Goal: Task Accomplishment & Management: Complete application form

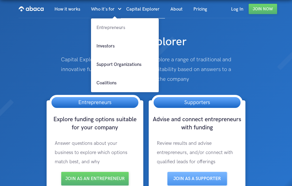
click at [107, 27] on link "Entrepreneurs" at bounding box center [125, 27] width 68 height 18
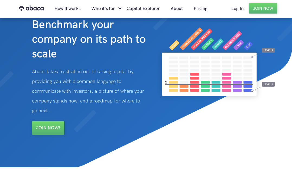
scroll to position [29, 0]
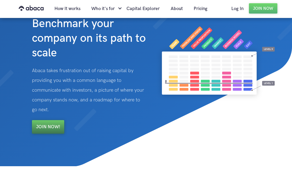
click at [55, 128] on link "Join Now!" at bounding box center [48, 127] width 32 height 14
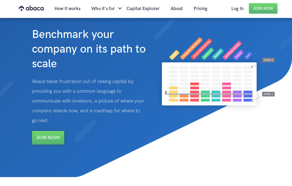
scroll to position [0, 0]
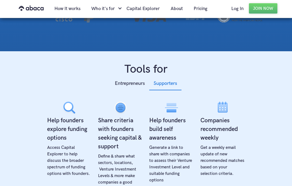
scroll to position [158, 0]
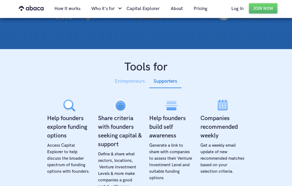
click at [124, 83] on div "Entrepreneurs" at bounding box center [130, 81] width 30 height 8
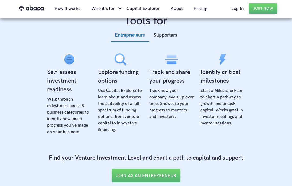
scroll to position [205, 0]
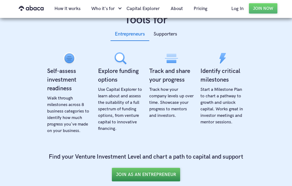
click at [154, 174] on link "JOIN AS AN ENTREPRENEUR" at bounding box center [146, 175] width 68 height 14
click at [142, 175] on link "JOIN AS AN ENTREPRENEUR" at bounding box center [146, 175] width 68 height 14
